Goal: Task Accomplishment & Management: Complete application form

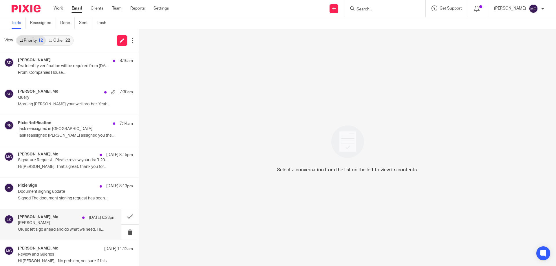
click at [72, 227] on div "Lee Kramer, Me 13 Aug 6:23pm Kramer Ok, so let’s go ahead and do what we need, …" at bounding box center [67, 224] width 98 height 19
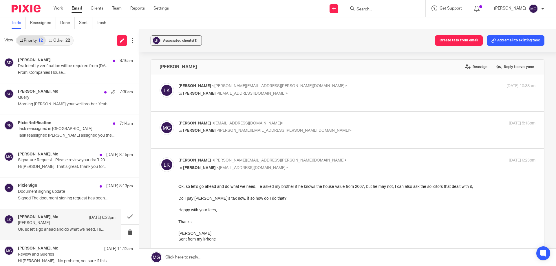
click at [375, 8] on input "Search" at bounding box center [382, 9] width 52 height 5
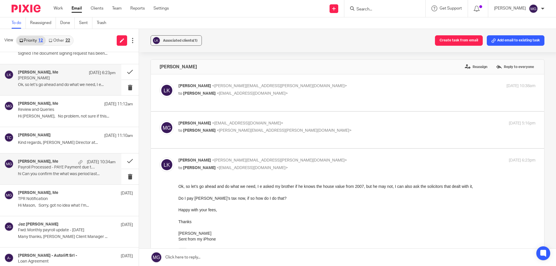
scroll to position [157, 0]
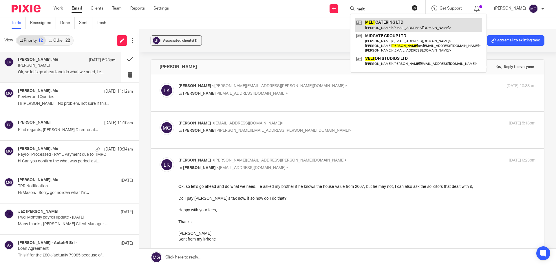
type input "melt"
click at [384, 25] on link at bounding box center [418, 24] width 127 height 13
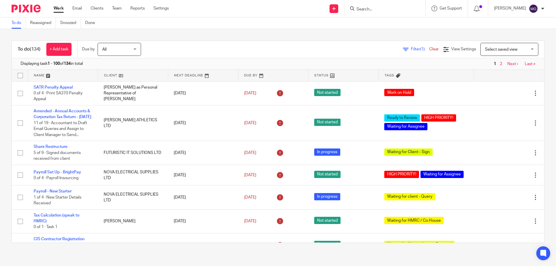
drag, startPoint x: 79, startPoint y: 8, endPoint x: 386, endPoint y: 10, distance: 307.1
click at [386, 10] on input "Search" at bounding box center [382, 9] width 52 height 5
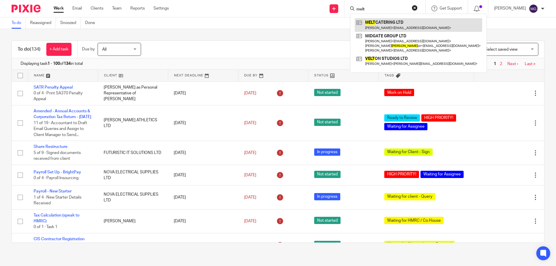
type input "melt"
click at [380, 25] on link at bounding box center [418, 24] width 127 height 13
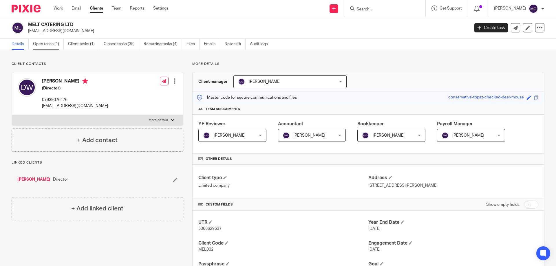
click at [52, 45] on link "Open tasks (1)" at bounding box center [48, 43] width 31 height 11
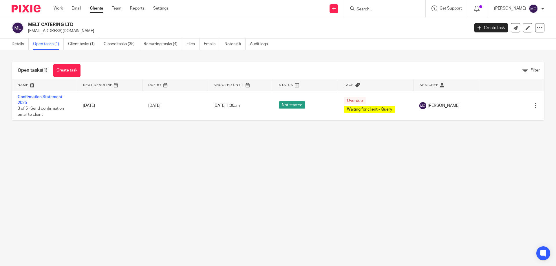
drag, startPoint x: 212, startPoint y: 220, endPoint x: 213, endPoint y: 217, distance: 3.0
click at [213, 219] on main "MELT CATERING LTD [EMAIL_ADDRESS][DOMAIN_NAME] Create task Update from Companie…" at bounding box center [278, 133] width 556 height 266
click at [480, 32] on link "Create task" at bounding box center [491, 27] width 34 height 9
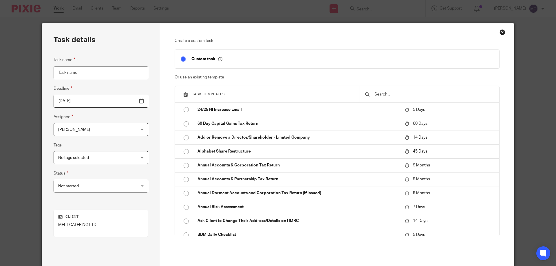
click at [387, 96] on input "text" at bounding box center [434, 94] width 120 height 6
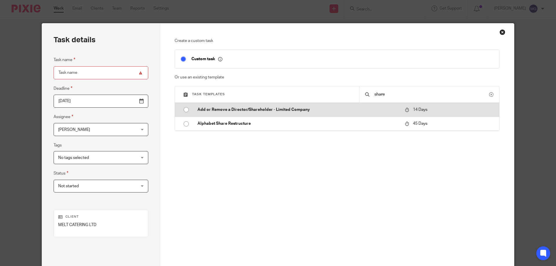
type input "share"
click at [299, 109] on p "Add or Remove a Director/Shareholder - Limited Company" at bounding box center [297, 110] width 201 height 6
type input "[DATE]"
type input "Add or Remove a Director/Shareholder - Limited Company"
checkbox input "false"
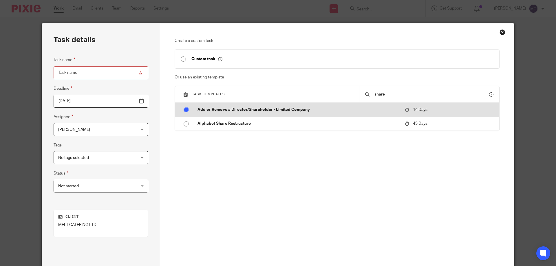
radio input "true"
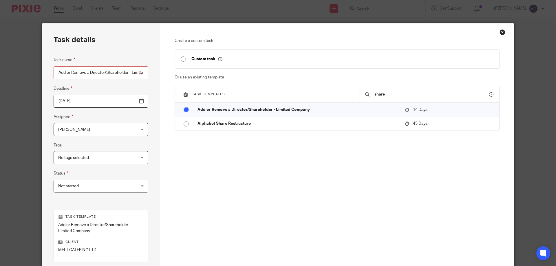
scroll to position [82, 0]
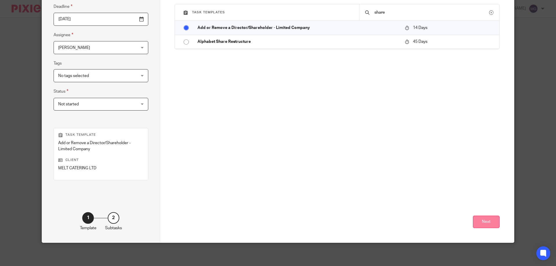
click at [484, 222] on button "Next" at bounding box center [486, 222] width 27 height 12
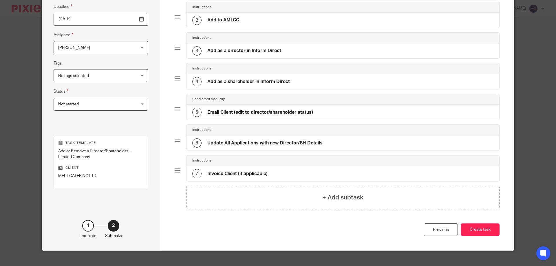
scroll to position [24, 0]
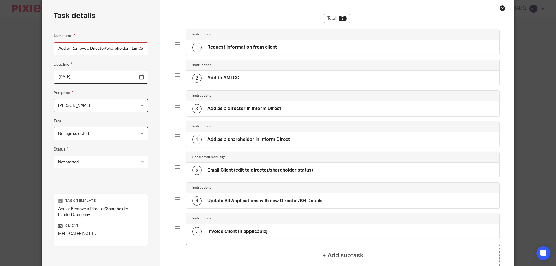
click at [76, 47] on input "Add or Remove a Director/Shareholder - Limited Company" at bounding box center [101, 48] width 95 height 13
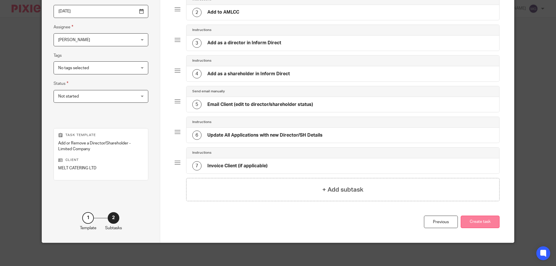
type input "Add Shareholder - Limited Company"
click at [485, 221] on button "Create task" at bounding box center [480, 222] width 39 height 12
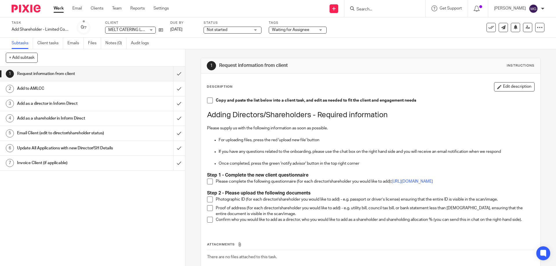
click at [140, 219] on div "1 Request information from client 2 Add to AMLCC 3 Add as a director in Inform …" at bounding box center [92, 166] width 185 height 199
click at [164, 196] on div "1 Request information from client 2 Add to AMLCC 3 Add as a director in Inform …" at bounding box center [92, 166] width 185 height 199
click at [152, 202] on div "1 Request information from client 2 Add to AMLCC 3 Add as a director in Inform …" at bounding box center [92, 166] width 185 height 199
click at [208, 118] on h1 "Adding Directors/Shareholders - Required information" at bounding box center [370, 115] width 327 height 9
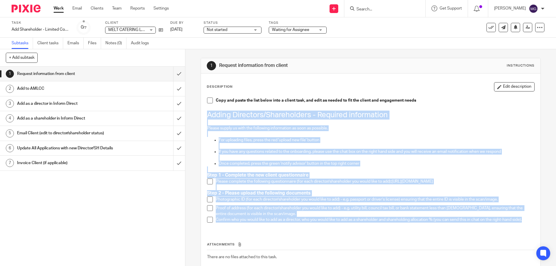
drag, startPoint x: 206, startPoint y: 113, endPoint x: 527, endPoint y: 220, distance: 338.2
click at [527, 220] on div "Copy and paste the list below into a client task, and edit as needed to fit the…" at bounding box center [370, 162] width 333 height 135
copy div "Adding Directors/Shareholders - Required information Please supply us with the …"
click at [59, 46] on link "Client tasks" at bounding box center [50, 43] width 26 height 11
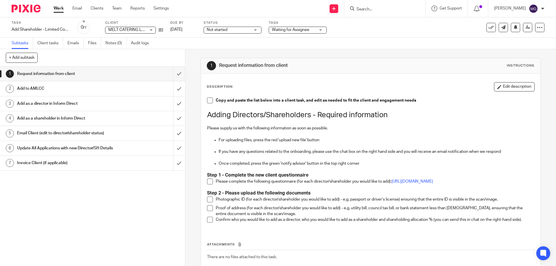
click at [49, 47] on link "Client tasks" at bounding box center [50, 43] width 26 height 11
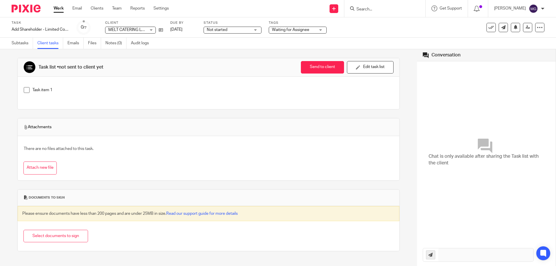
click at [84, 89] on p "Task item 1" at bounding box center [212, 90] width 361 height 6
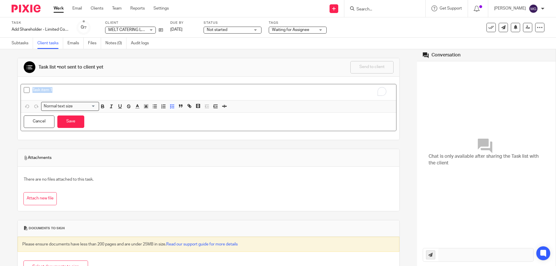
drag, startPoint x: 93, startPoint y: 88, endPoint x: -144, endPoint y: 64, distance: 238.3
click at [0, 64] on html "Work Email Clients Team Reports Settings Work Email Clients Team Reports Settin…" at bounding box center [278, 133] width 556 height 266
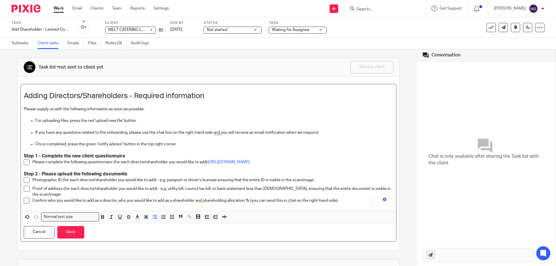
click at [141, 162] on p "Please complete the following questionnaire (for each director/shareholder you …" at bounding box center [212, 162] width 361 height 6
click at [127, 160] on p "Please complete the following questionnaire (for each ([PERSON_NAME]) you would…" at bounding box center [212, 162] width 361 height 6
click at [157, 181] on p "Photographic ID (for each director/shareholder you would like to add) - e.g. pa…" at bounding box center [212, 180] width 361 height 6
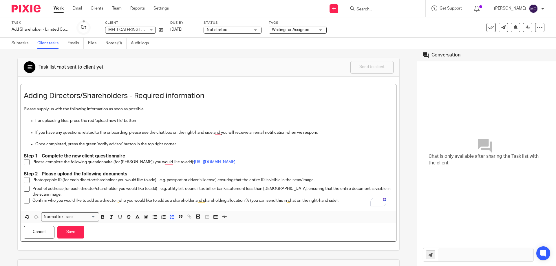
click at [114, 162] on p "Please complete the following questionnaire (for [PERSON_NAME]) you would like …" at bounding box center [212, 162] width 361 height 6
click at [131, 162] on p "Please complete the following questionnaire for [PERSON_NAME]) you would like t…" at bounding box center [212, 162] width 361 height 6
click at [99, 183] on div "Photographic ID (for each director/shareholder you would like to add) - e.g. pa…" at bounding box center [212, 181] width 361 height 9
click at [90, 184] on div "Photographic ID (for each director/shareholder you would like to add) - e.g. pa…" at bounding box center [212, 181] width 361 height 9
drag, startPoint x: 71, startPoint y: 179, endPoint x: 94, endPoint y: 181, distance: 23.8
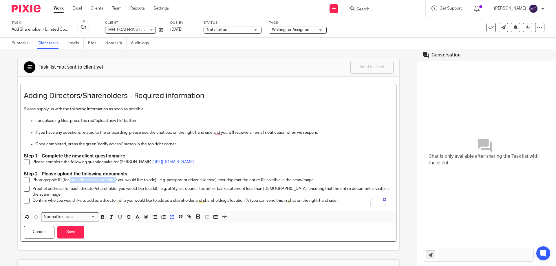
click at [114, 178] on p "Photographic ID (for each director/shareholder you would like to add) - e.g. pa…" at bounding box center [212, 180] width 361 height 6
click at [81, 183] on p "Photographic ID (for each director/shareholder you would like to add) - e.g. pa…" at bounding box center [212, 180] width 361 height 6
click at [83, 181] on p "Photographic ID (for each director/shareholder you would like to add) - e.g. pa…" at bounding box center [212, 180] width 361 height 6
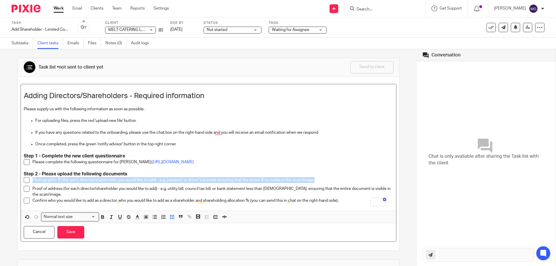
click at [83, 181] on p "Photographic ID (for each director/shareholder you would like to add) - e.g. pa…" at bounding box center [212, 180] width 361 height 6
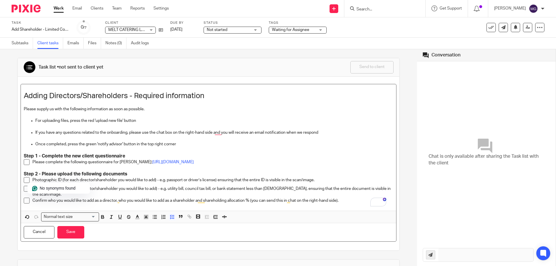
click at [130, 181] on p "Photographic ID (for each director/shareholder you would like to add) - e.g. pa…" at bounding box center [212, 180] width 361 height 6
drag, startPoint x: 155, startPoint y: 179, endPoint x: 71, endPoint y: 179, distance: 84.2
click at [71, 179] on p "Photographic ID (for each director/shareholder you would like to add) - e.g. pa…" at bounding box center [212, 180] width 361 height 6
click at [83, 193] on p "Proof of address (for each director/shareholder you would like to add) - e.g. u…" at bounding box center [212, 192] width 361 height 12
drag, startPoint x: 71, startPoint y: 188, endPoint x: 157, endPoint y: 190, distance: 85.7
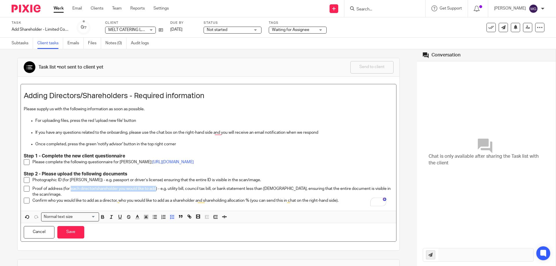
click at [157, 190] on p "Proof of address (for each director/shareholder you would like to add) - e.g. u…" at bounding box center [212, 192] width 361 height 12
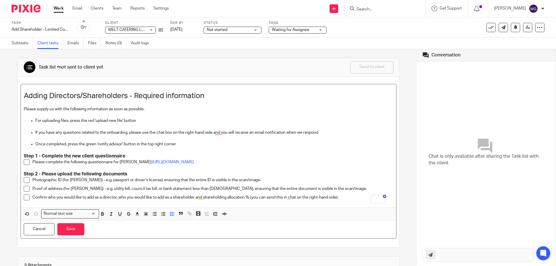
click at [144, 199] on p "Confirm who you would like to add as a director, who you would like to add as a…" at bounding box center [212, 198] width 361 height 6
click at [70, 197] on p "Confirm who you would like to add as a director, who you would like to add as a…" at bounding box center [212, 198] width 361 height 6
click at [220, 200] on p "Confirm who you would like to add as a director, who you would like to add as a…" at bounding box center [212, 198] width 361 height 6
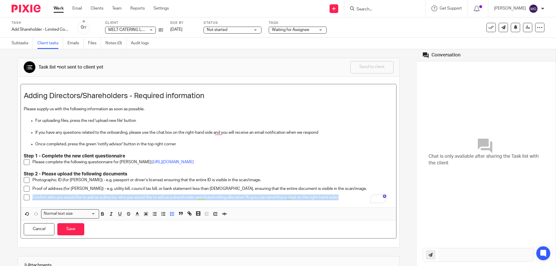
drag, startPoint x: 352, startPoint y: 198, endPoint x: 29, endPoint y: 201, distance: 323.0
click at [29, 201] on li "Confirm who you would like to add as a director, who you would like to add as a…" at bounding box center [208, 199] width 369 height 9
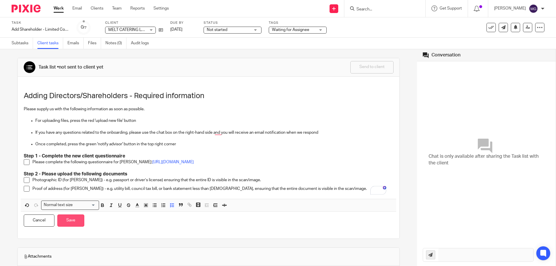
click at [69, 218] on button "Save" at bounding box center [70, 220] width 27 height 12
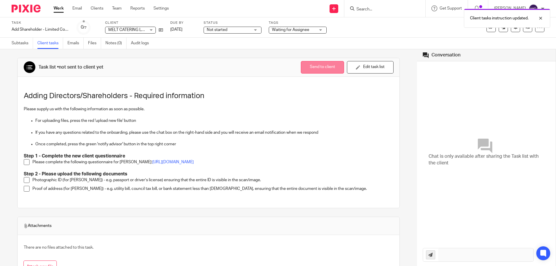
click at [327, 66] on button "Send to client" at bounding box center [322, 67] width 43 height 12
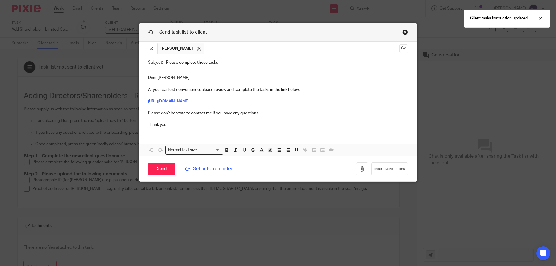
click at [207, 165] on div "Send Set auto-reminder" at bounding box center [224, 168] width 152 height 19
click at [206, 171] on span "Set auto-reminder" at bounding box center [223, 169] width 79 height 7
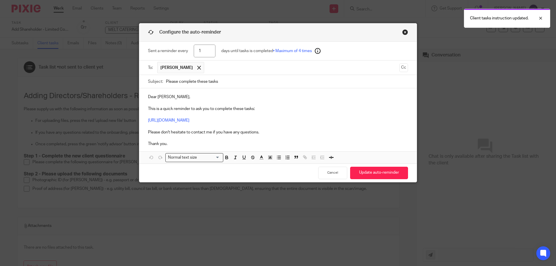
click at [155, 96] on p "Dear Duncan, This is a quick reminder to ask you to complete these tasks: https…" at bounding box center [278, 120] width 260 height 53
click at [153, 96] on p "Dear Duncan, This is a quick reminder to ask you to complete these tasks: https…" at bounding box center [278, 120] width 260 height 53
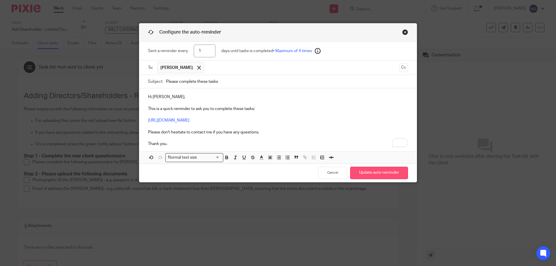
click at [370, 173] on button "Update auto-reminder" at bounding box center [379, 173] width 58 height 12
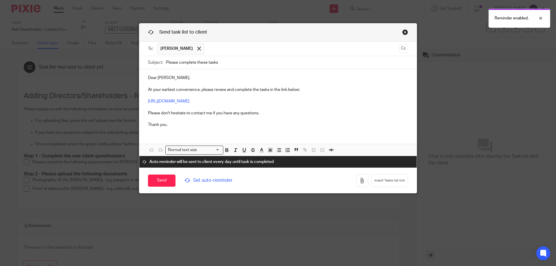
click at [148, 79] on p "Dear Duncan, At your earliest convenience, please review and complete the tasks…" at bounding box center [278, 101] width 260 height 53
click at [185, 84] on p "Hi Duncan, At your earliest convenience, please review and complete the tasks i…" at bounding box center [278, 101] width 260 height 53
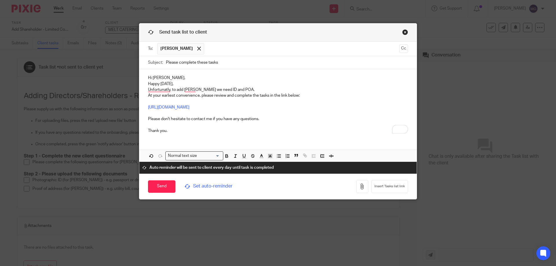
click at [149, 96] on p "Unfortunatly, to add Selina we need ID and POA. At your earliest convenience, p…" at bounding box center [278, 110] width 260 height 47
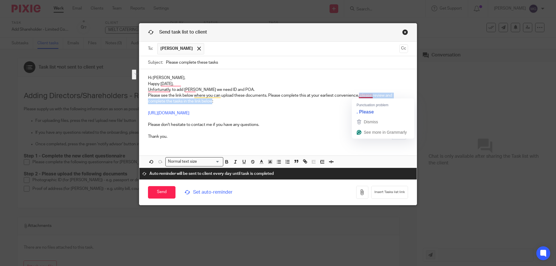
drag, startPoint x: 210, startPoint y: 100, endPoint x: 357, endPoint y: 96, distance: 148.0
click at [357, 96] on p "Unfortunatly, to add Selina we need ID and POA. Please see the link below where…" at bounding box center [278, 113] width 260 height 53
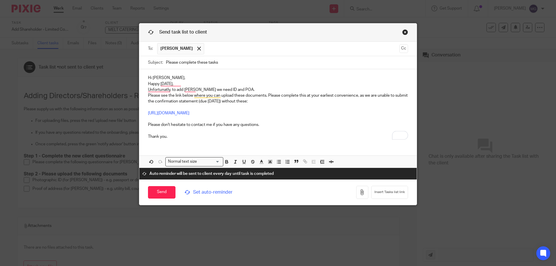
click at [181, 137] on p "Unfortunatly, to add Selina we need ID and POA. Please see the link below where…" at bounding box center [278, 113] width 260 height 53
click at [168, 77] on p "Hi Duncan," at bounding box center [278, 78] width 260 height 6
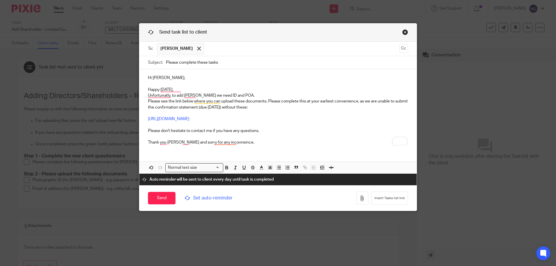
click at [184, 87] on p "Happy wednesday," at bounding box center [278, 90] width 260 height 6
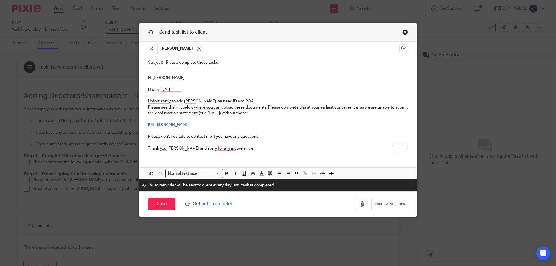
click at [252, 100] on p "Unfortunatly, to add Selina we need ID and POA. Please see the link below where…" at bounding box center [278, 124] width 260 height 53
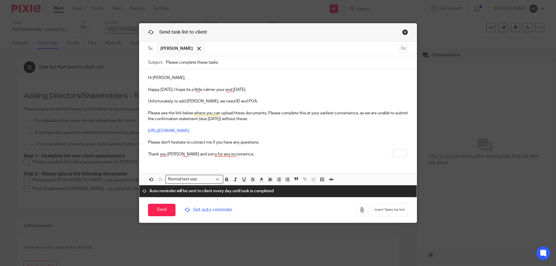
click at [173, 90] on p "Happy Wednesday, I hope its a little calmer your end today." at bounding box center [278, 90] width 260 height 6
click at [192, 95] on p "To enrich screen reader interactions, please activate Accessibility in Grammarl…" at bounding box center [278, 96] width 260 height 6
click at [256, 118] on p "Please see the link below where you can upload these documents. Please complete…" at bounding box center [278, 130] width 260 height 53
click at [264, 119] on p "Please see the link below where you can upload these documents. Please complete…" at bounding box center [278, 130] width 260 height 53
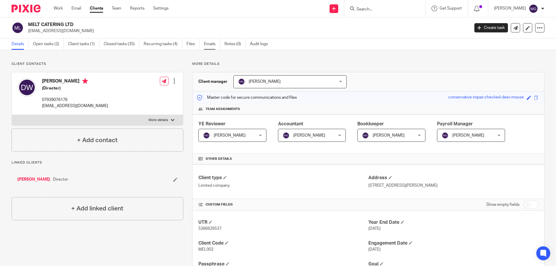
click at [213, 46] on link "Emails" at bounding box center [212, 43] width 16 height 11
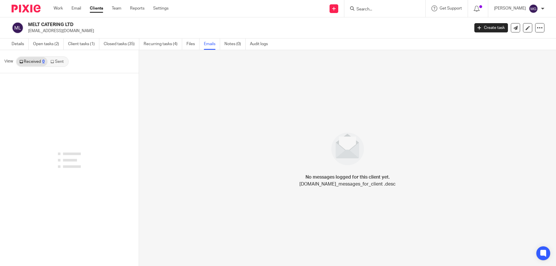
click at [61, 61] on link "Sent" at bounding box center [57, 61] width 20 height 9
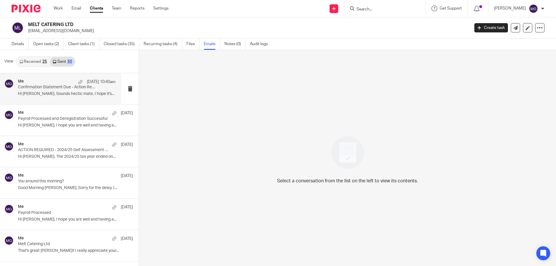
click at [56, 85] on div "Me 13 Aug 10:40am" at bounding box center [67, 82] width 98 height 6
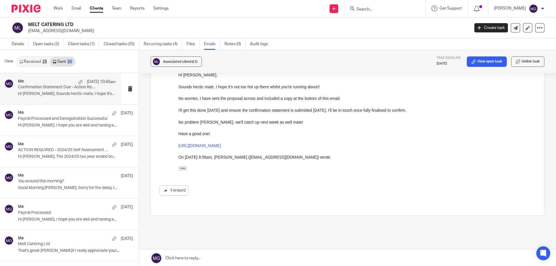
scroll to position [305, 0]
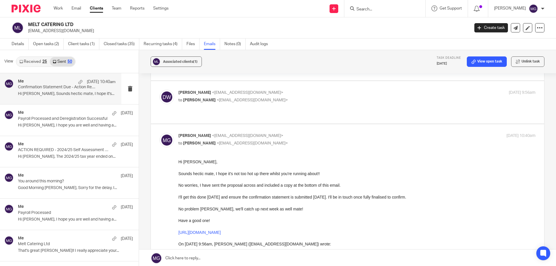
click at [291, 97] on p "to Mason Graves <mgraves@taxassist.co.uk>" at bounding box center [297, 100] width 238 height 6
checkbox input "true"
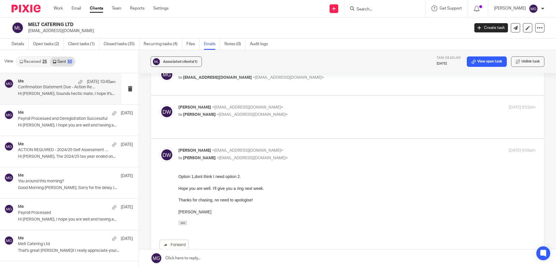
scroll to position [189, 0]
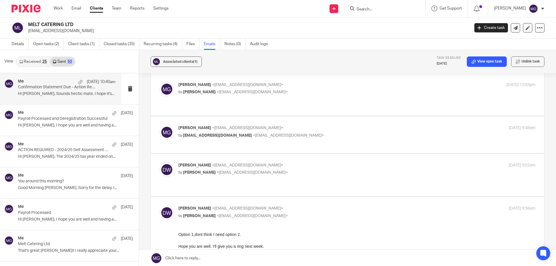
click at [270, 170] on p "to Mason Graves <mgraves@taxassist.co.uk>" at bounding box center [297, 173] width 238 height 6
checkbox input "true"
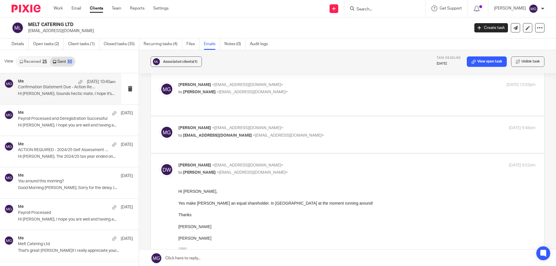
scroll to position [0, 0]
click at [62, 6] on link "Work" at bounding box center [58, 8] width 9 height 6
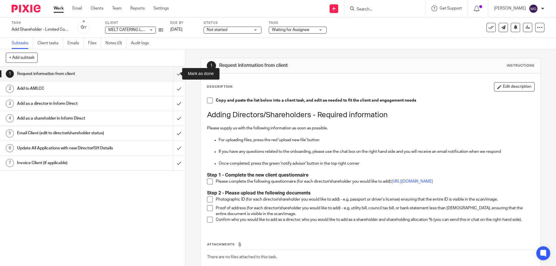
click at [176, 71] on input "submit" at bounding box center [92, 74] width 185 height 14
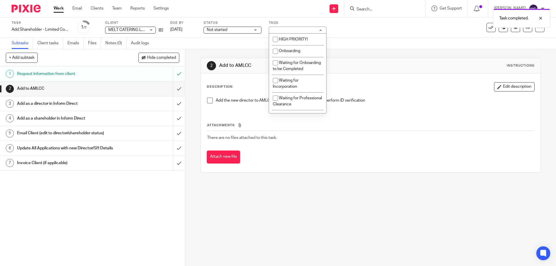
scroll to position [87, 0]
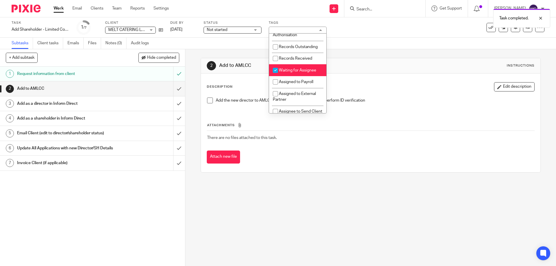
click at [287, 72] on span "Waiting for Assignee" at bounding box center [297, 70] width 37 height 4
checkbox input "false"
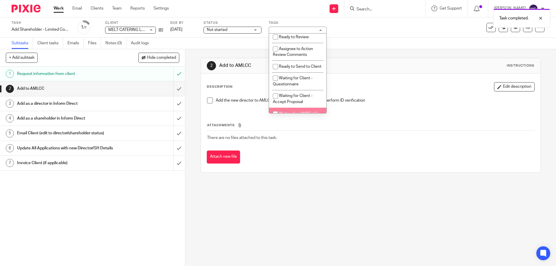
scroll to position [289, 0]
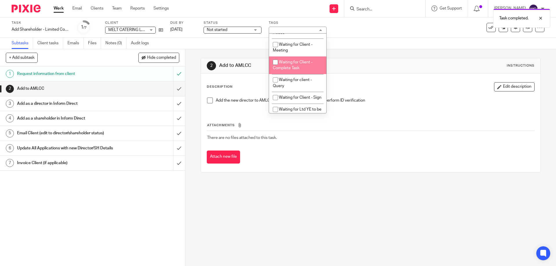
click at [295, 70] on span "Waiting for Client - Complete Task" at bounding box center [293, 65] width 40 height 10
checkbox input "true"
click at [366, 43] on div "Subtasks Client tasks Emails Files Notes (0) Audit logs" at bounding box center [278, 44] width 556 height 12
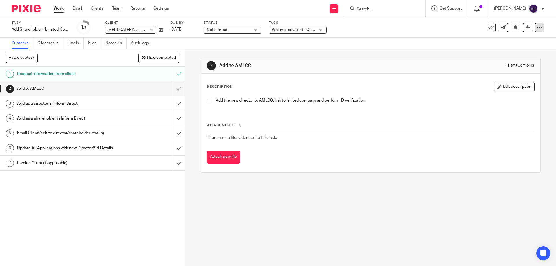
click at [537, 27] on icon at bounding box center [540, 28] width 6 height 6
click at [512, 49] on link "Advanced task editor" at bounding box center [517, 51] width 38 height 4
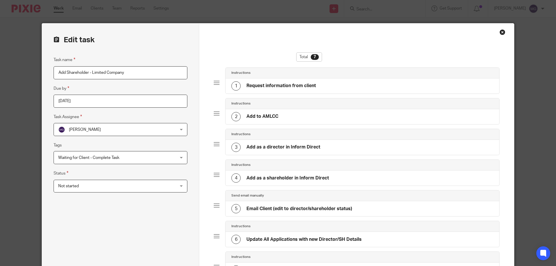
click at [297, 147] on h4 "Add as a director in Inform Direct" at bounding box center [283, 147] width 74 height 6
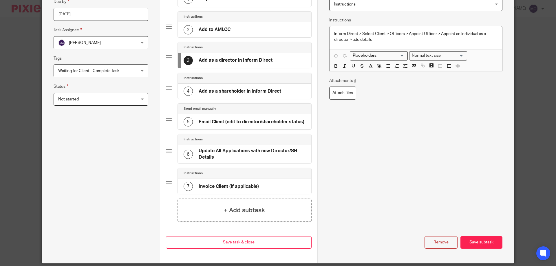
scroll to position [107, 0]
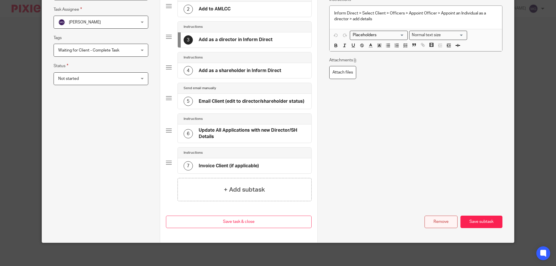
click at [449, 221] on button "Remove" at bounding box center [440, 222] width 33 height 12
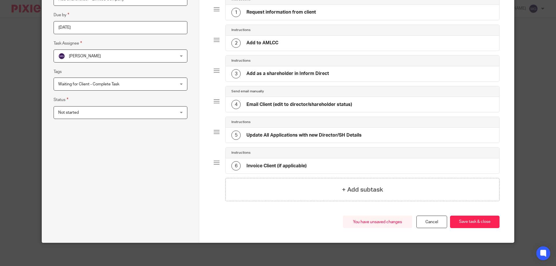
scroll to position [74, 0]
click at [433, 222] on link "Cancel" at bounding box center [431, 222] width 31 height 12
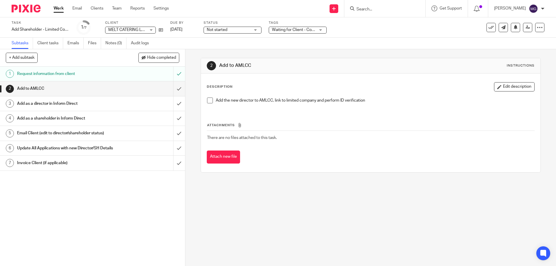
click at [66, 103] on h1 "Add as a director in Inform Direct" at bounding box center [67, 103] width 100 height 9
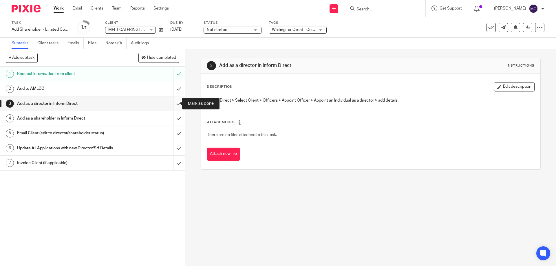
click at [174, 105] on input "submit" at bounding box center [92, 103] width 185 height 14
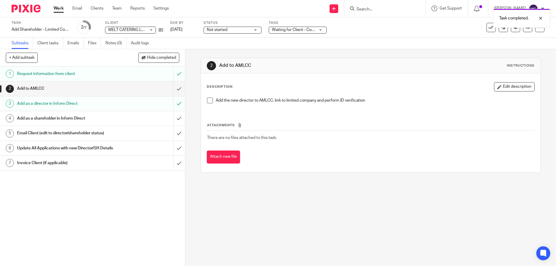
click at [135, 117] on div "Add as a shareholder in Inform Direct" at bounding box center [92, 118] width 150 height 9
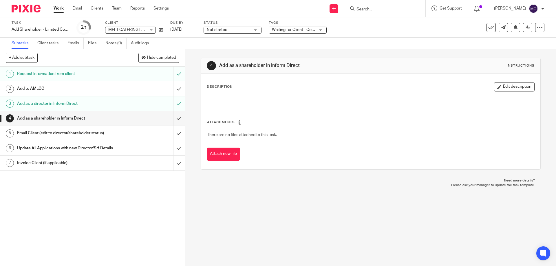
click at [115, 131] on div "Email Client (edit to director/shareholder status)" at bounding box center [92, 133] width 150 height 9
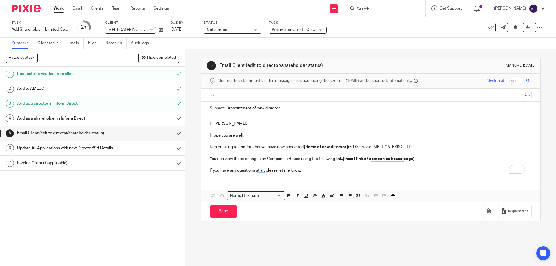
click at [88, 151] on h1 "Update All Applications with new Director/SH Details" at bounding box center [67, 148] width 100 height 9
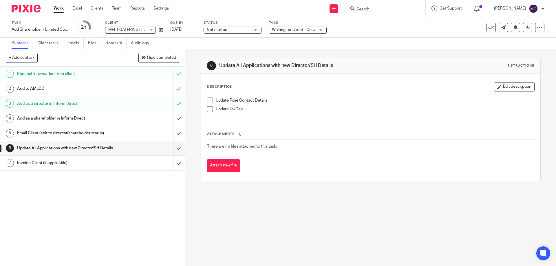
click at [70, 167] on h1 "Invoice Client (if applicable)" at bounding box center [67, 163] width 100 height 9
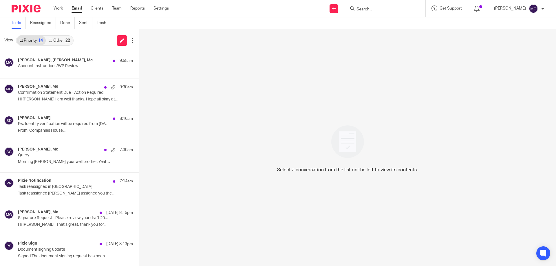
click at [379, 13] on div at bounding box center [384, 8] width 81 height 17
click at [362, 8] on input "Search" at bounding box center [382, 9] width 52 height 5
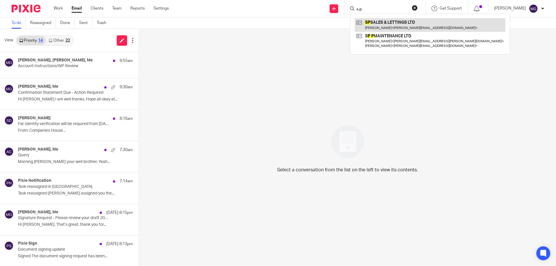
type input "s p"
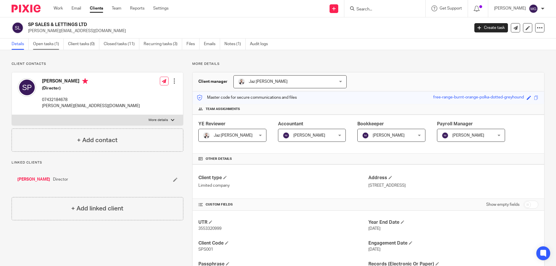
click at [47, 48] on link "Open tasks (1)" at bounding box center [48, 43] width 31 height 11
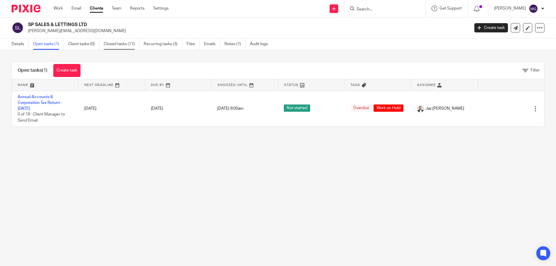
click at [126, 47] on link "Closed tasks (11)" at bounding box center [122, 43] width 36 height 11
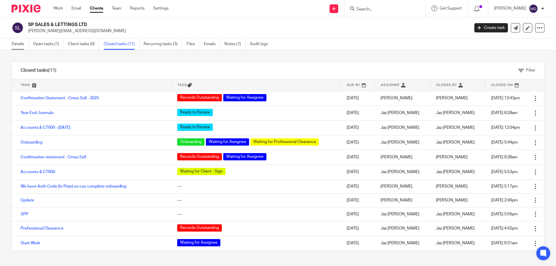
click at [23, 45] on link "Details" at bounding box center [20, 43] width 17 height 11
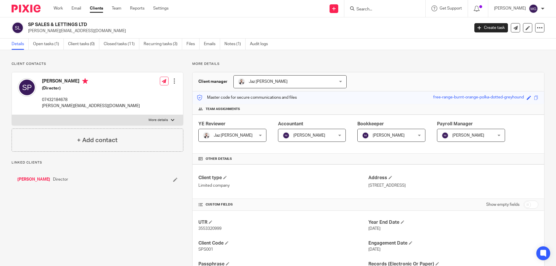
scroll to position [174, 0]
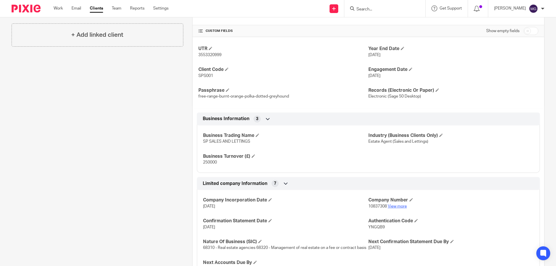
click at [395, 205] on link "View more" at bounding box center [397, 206] width 19 height 4
